Goal: Use online tool/utility: Use online tool/utility

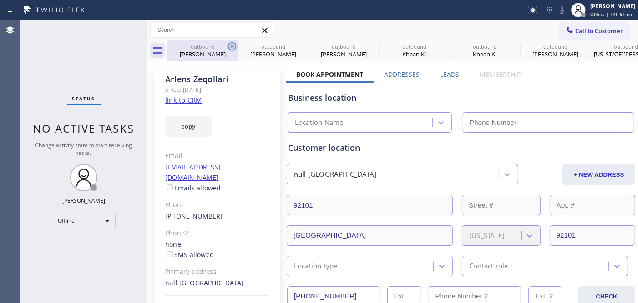
click at [233, 46] on icon at bounding box center [231, 46] width 11 height 11
click at [0, 0] on icon at bounding box center [0, 0] width 0 height 0
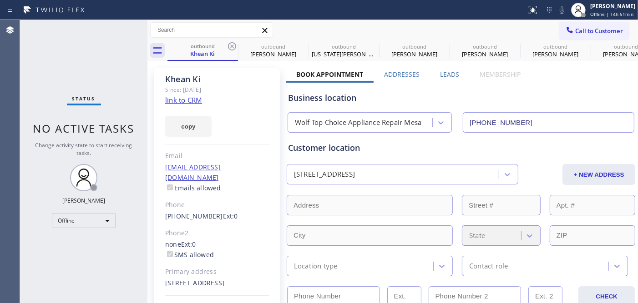
click at [233, 46] on icon at bounding box center [231, 46] width 11 height 11
click at [0, 0] on icon at bounding box center [0, 0] width 0 height 0
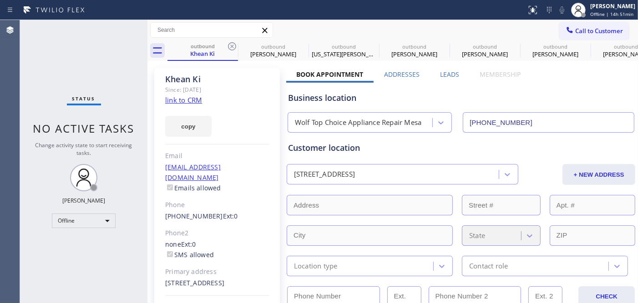
click at [0, 0] on icon at bounding box center [0, 0] width 0 height 0
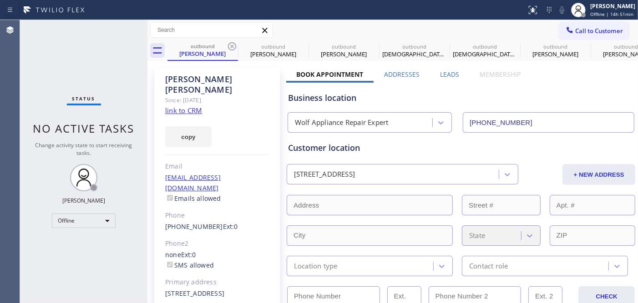
type input "[PHONE_NUMBER]"
click at [227, 44] on icon at bounding box center [231, 46] width 11 height 11
type input "[PHONE_NUMBER]"
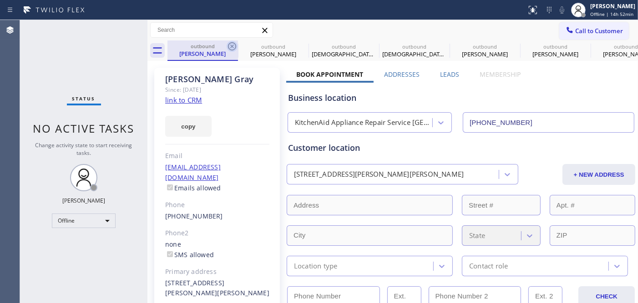
click at [234, 43] on icon at bounding box center [232, 46] width 8 height 8
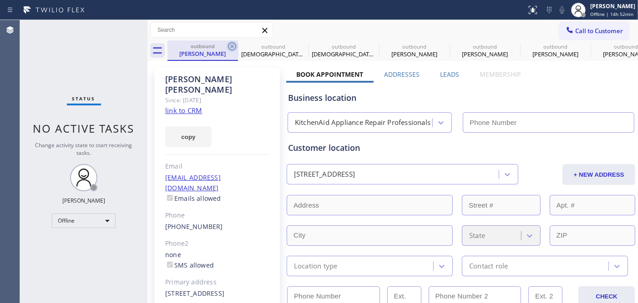
type input "[PHONE_NUMBER]"
click at [232, 44] on icon at bounding box center [231, 46] width 11 height 11
type input "[PHONE_NUMBER]"
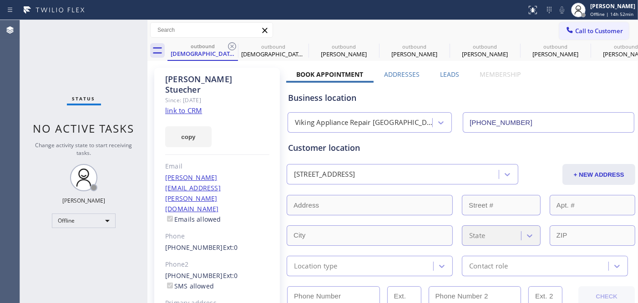
click at [232, 44] on icon at bounding box center [231, 46] width 11 height 11
type input "[PHONE_NUMBER]"
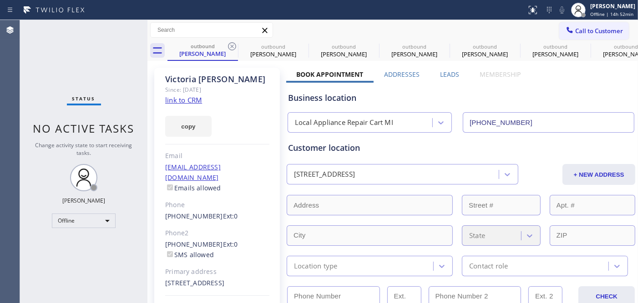
click at [232, 44] on icon at bounding box center [231, 46] width 11 height 11
type input "[PHONE_NUMBER]"
click at [232, 44] on icon at bounding box center [231, 46] width 11 height 11
type input "[PHONE_NUMBER]"
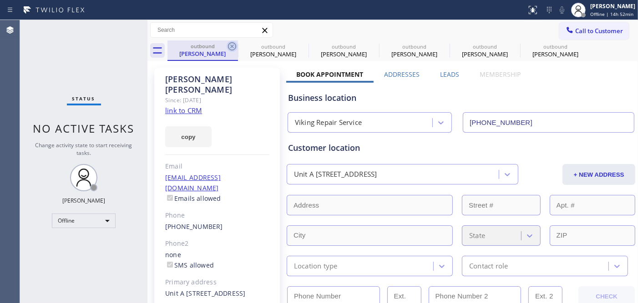
click at [232, 44] on icon at bounding box center [231, 46] width 11 height 11
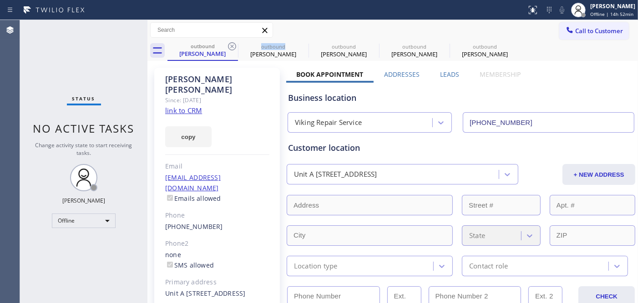
click at [232, 44] on icon at bounding box center [231, 46] width 11 height 11
type input "[PHONE_NUMBER]"
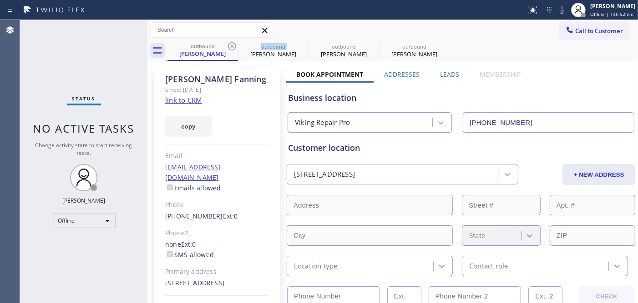
click at [232, 44] on icon at bounding box center [231, 46] width 11 height 11
type input "[PHONE_NUMBER]"
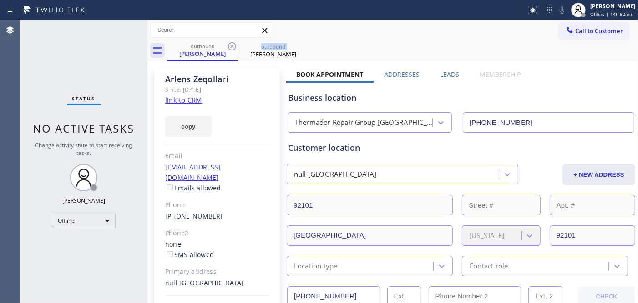
click at [232, 44] on icon at bounding box center [231, 46] width 11 height 11
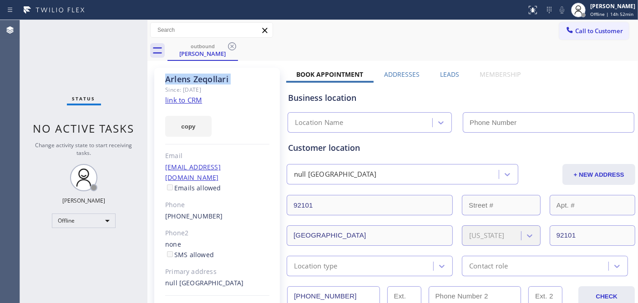
click at [232, 44] on icon at bounding box center [231, 46] width 11 height 11
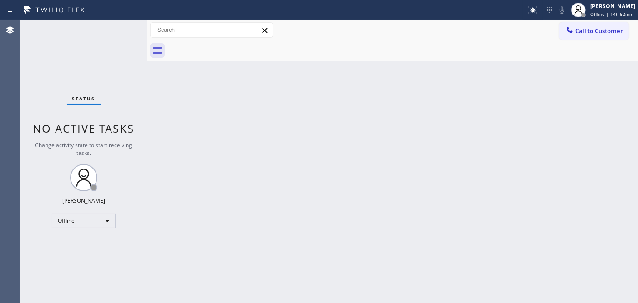
click at [287, 50] on div at bounding box center [402, 50] width 470 height 20
click at [590, 12] on span "Offline | 14h 54min" at bounding box center [611, 14] width 43 height 6
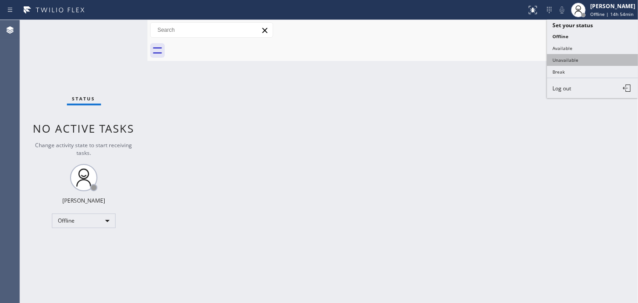
click at [569, 62] on button "Unavailable" at bounding box center [592, 60] width 91 height 12
